Goal: Task Accomplishment & Management: Complete application form

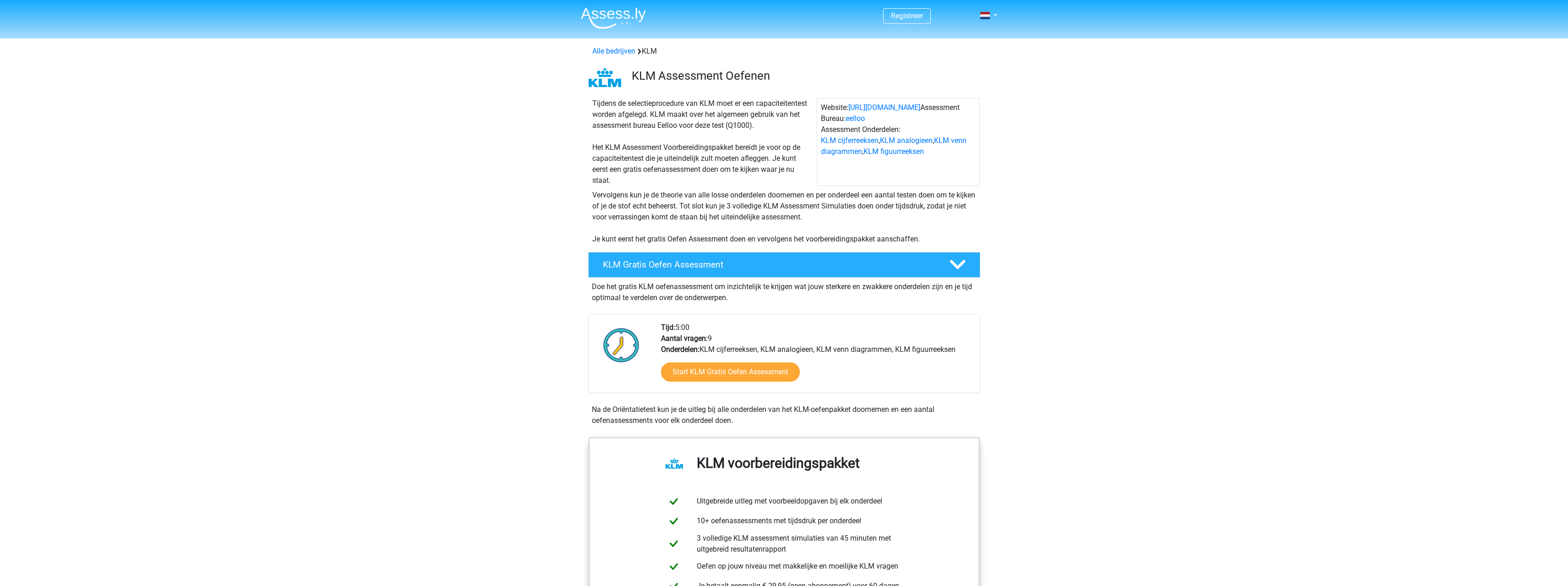
click at [1002, 13] on header "Registreer Nederlands" at bounding box center [784, 19] width 1568 height 39
click at [998, 17] on div "Registreer Nederlands" at bounding box center [784, 16] width 435 height 30
click at [994, 19] on link at bounding box center [986, 15] width 18 height 11
click at [975, 43] on link "Nederlands" at bounding box center [962, 37] width 63 height 15
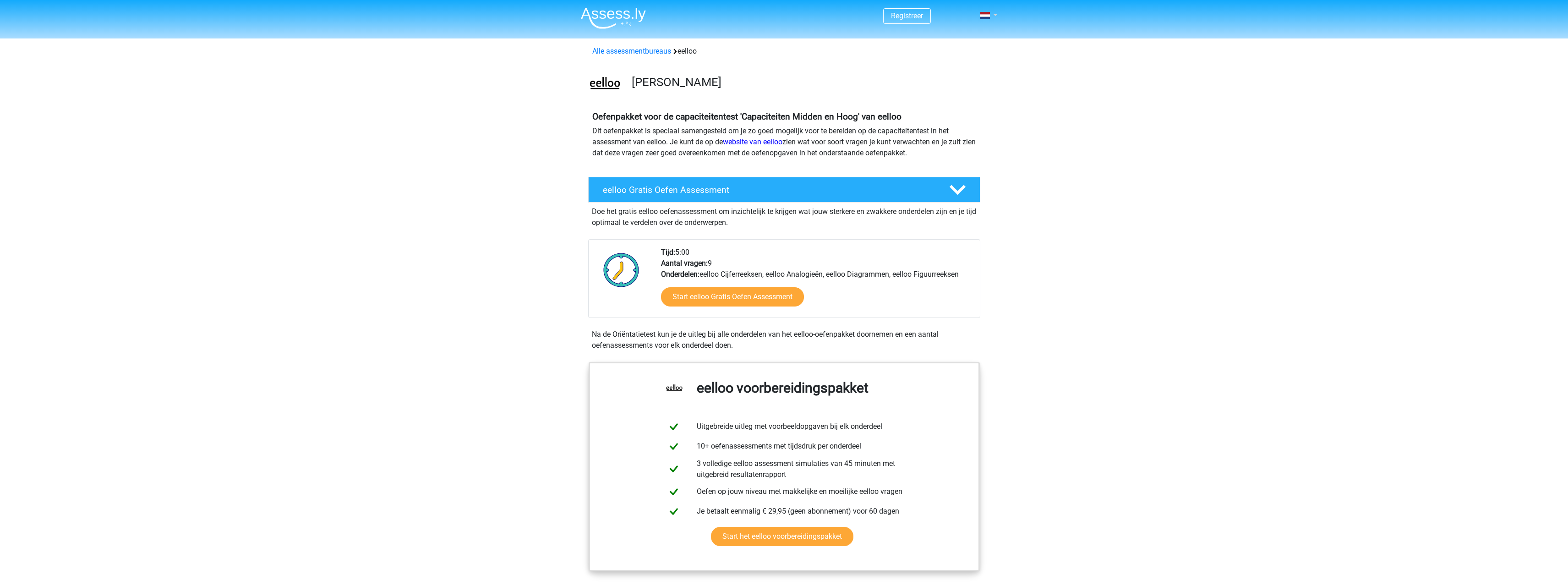
click at [991, 15] on link at bounding box center [986, 15] width 18 height 11
click at [976, 53] on link "Login" at bounding box center [962, 51] width 63 height 15
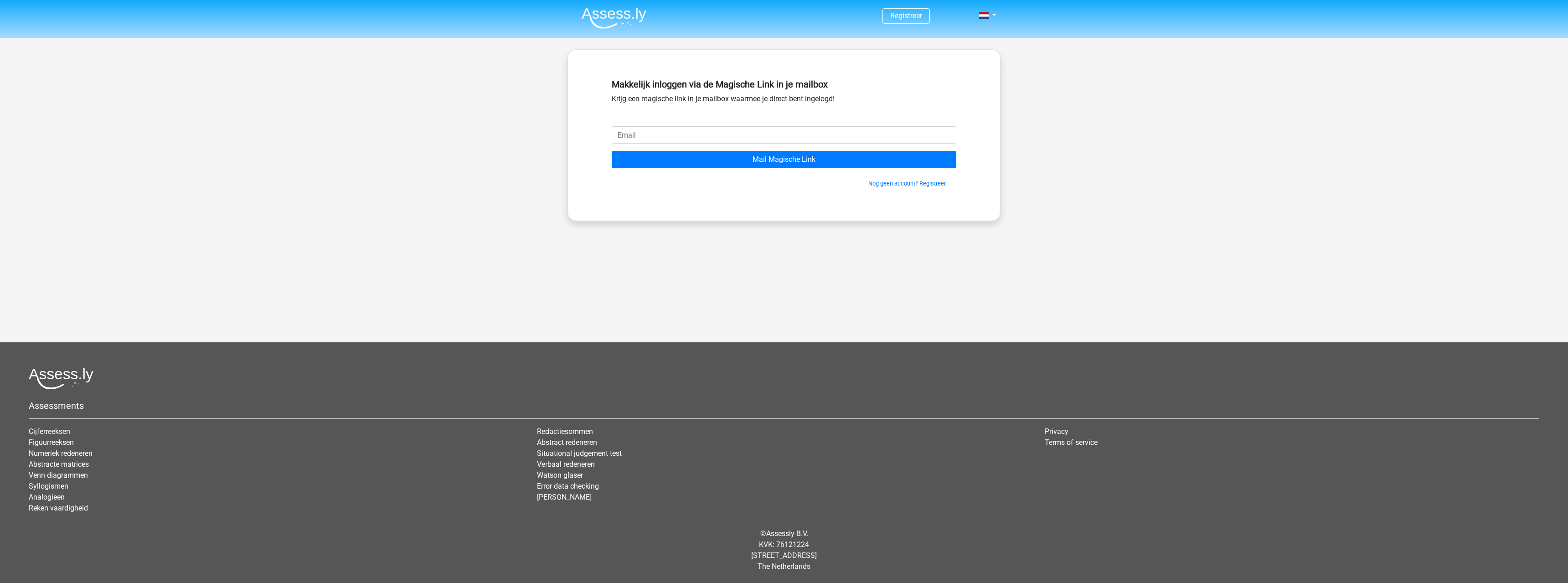
click at [783, 131] on input "email" at bounding box center [784, 134] width 345 height 17
click at [639, 137] on input "email" at bounding box center [784, 134] width 345 height 17
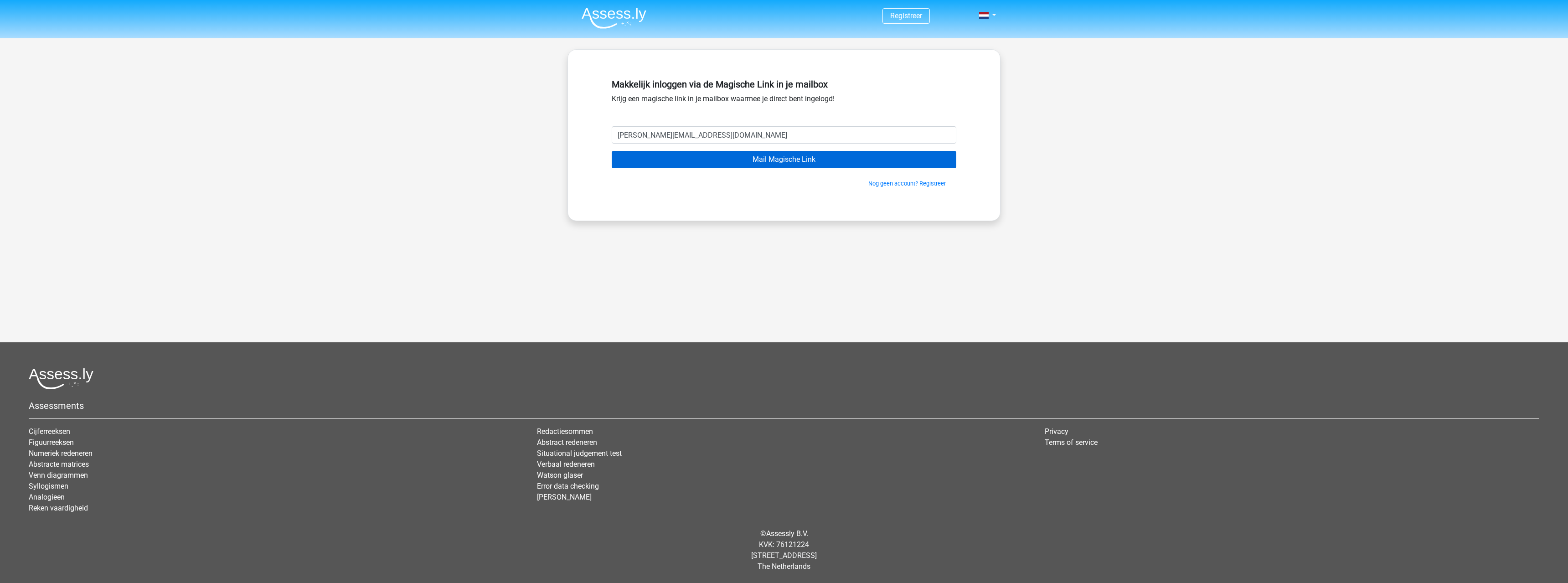
type input "j.schaddelee@ziggo.nl"
click at [712, 159] on input "Mail Magische Link" at bounding box center [784, 159] width 345 height 17
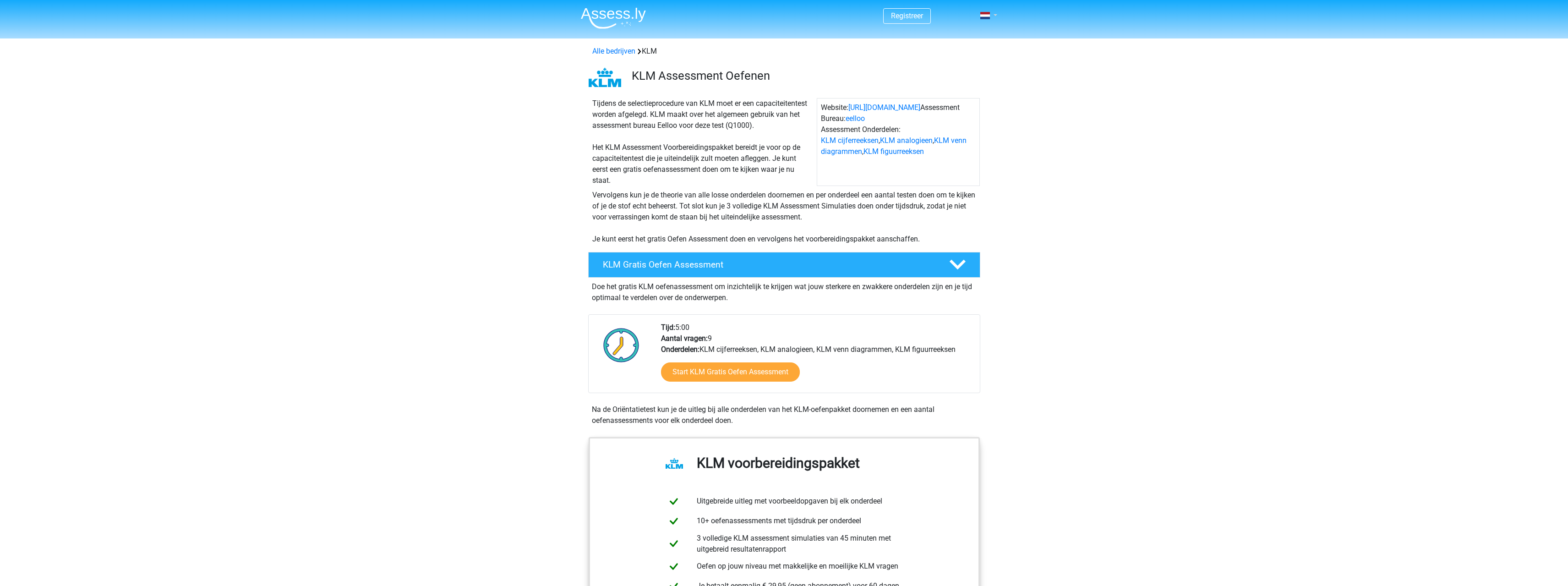
click at [995, 14] on link at bounding box center [986, 15] width 18 height 11
click at [964, 56] on link "Login" at bounding box center [962, 51] width 63 height 15
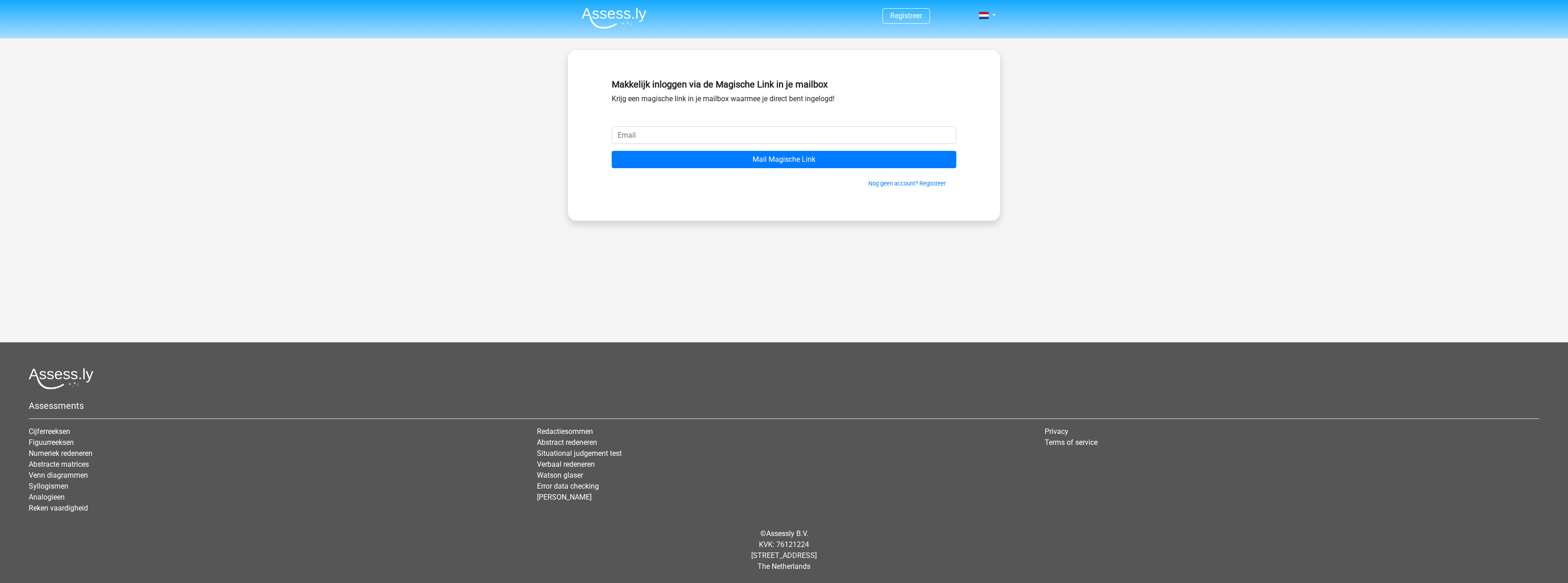
click at [766, 133] on input "email" at bounding box center [784, 134] width 345 height 17
type input "[PERSON_NAME][EMAIL_ADDRESS][DOMAIN_NAME]"
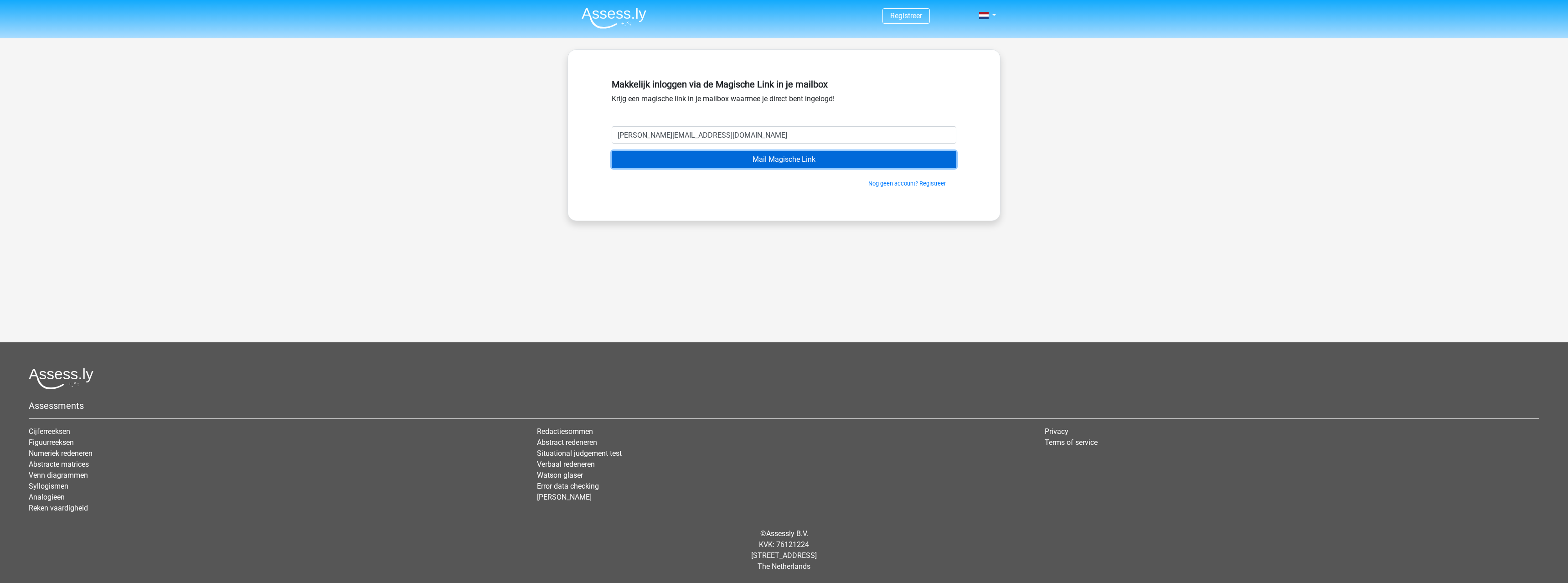
click at [733, 160] on input "Mail Magische Link" at bounding box center [784, 159] width 345 height 17
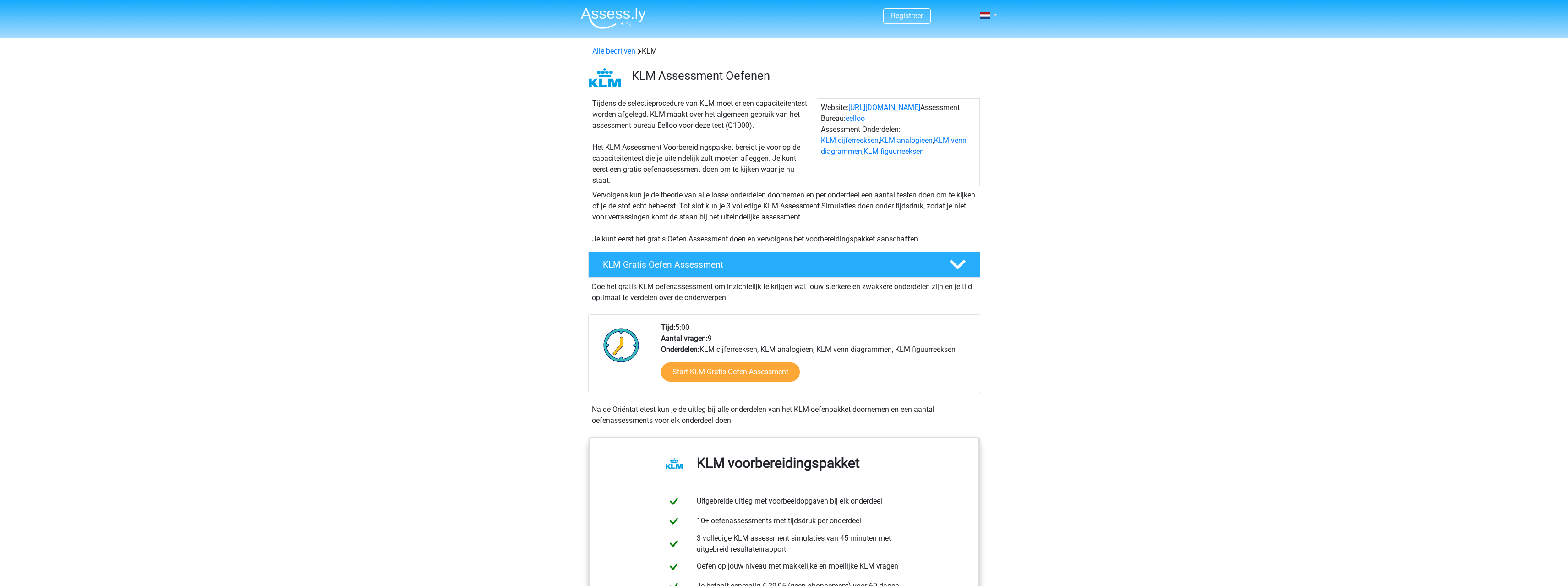
click at [995, 14] on link at bounding box center [986, 15] width 18 height 11
click at [976, 56] on link "Login" at bounding box center [962, 51] width 63 height 15
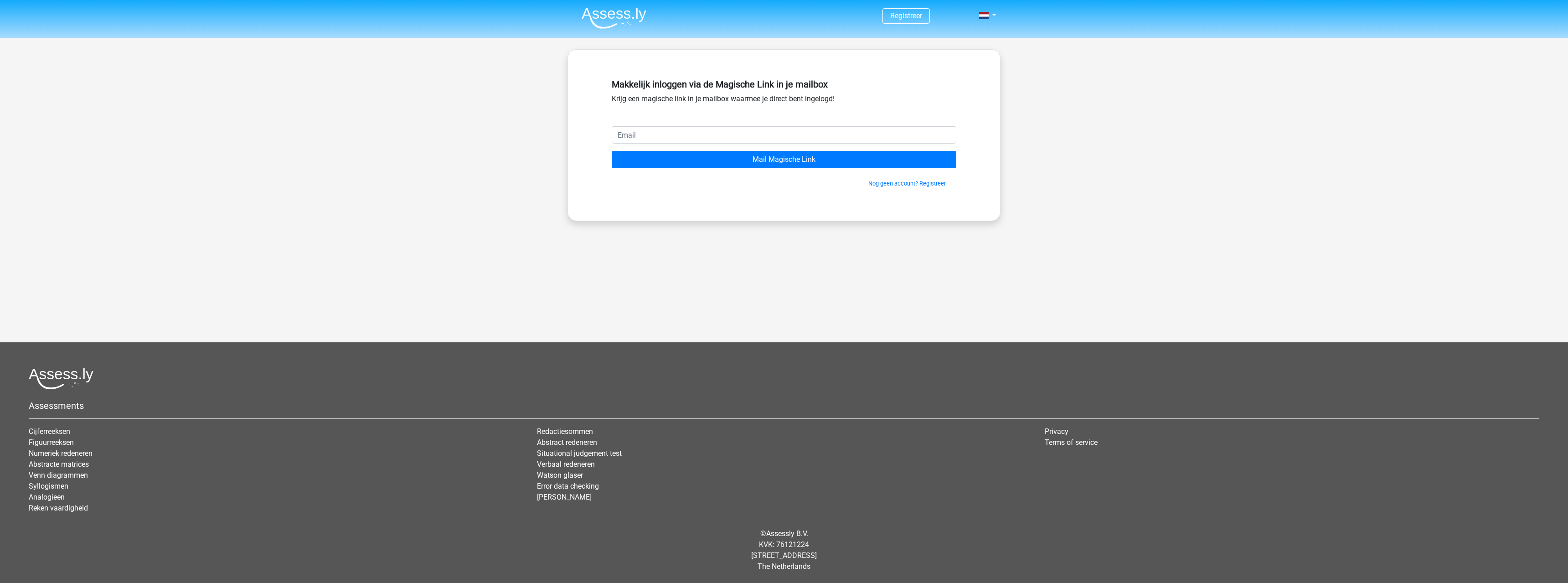
click at [774, 130] on input "email" at bounding box center [784, 134] width 345 height 17
type input "j.schaddelee@ziggo.nl"
click at [728, 168] on div "Nog geen account? Registreer" at bounding box center [784, 178] width 345 height 19
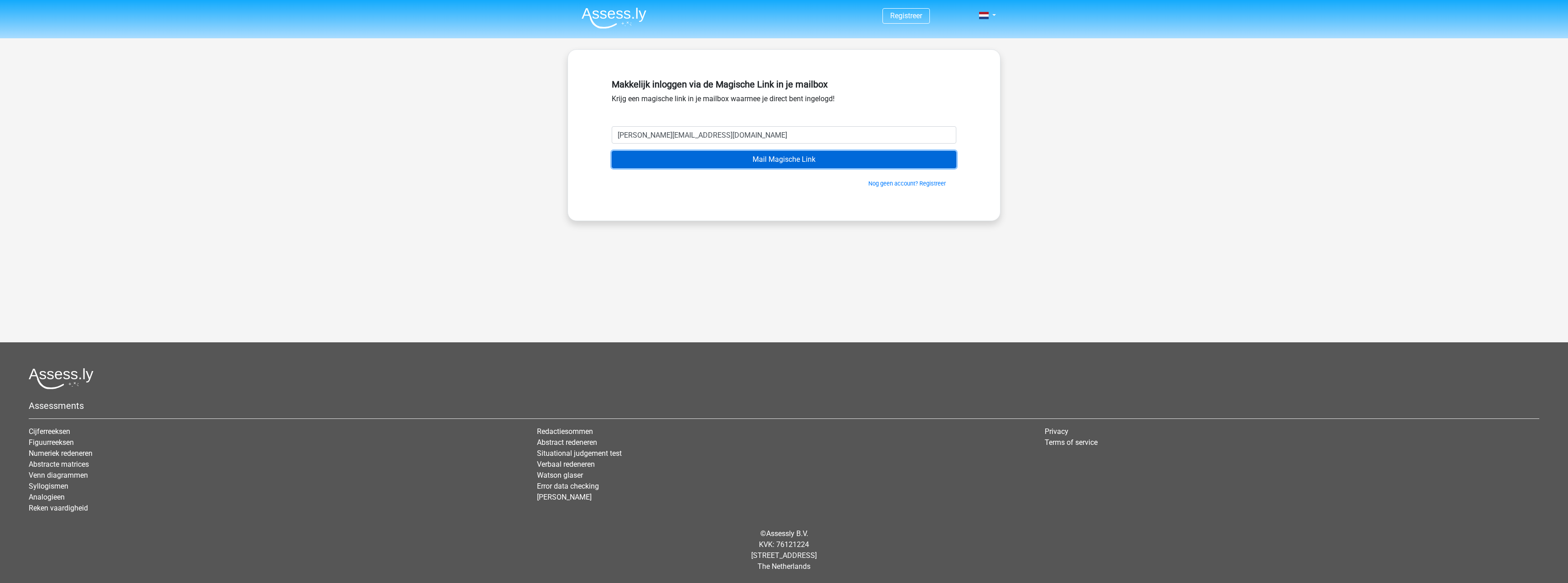
click at [733, 161] on input "Mail Magische Link" at bounding box center [784, 159] width 345 height 17
